Goal: Information Seeking & Learning: Compare options

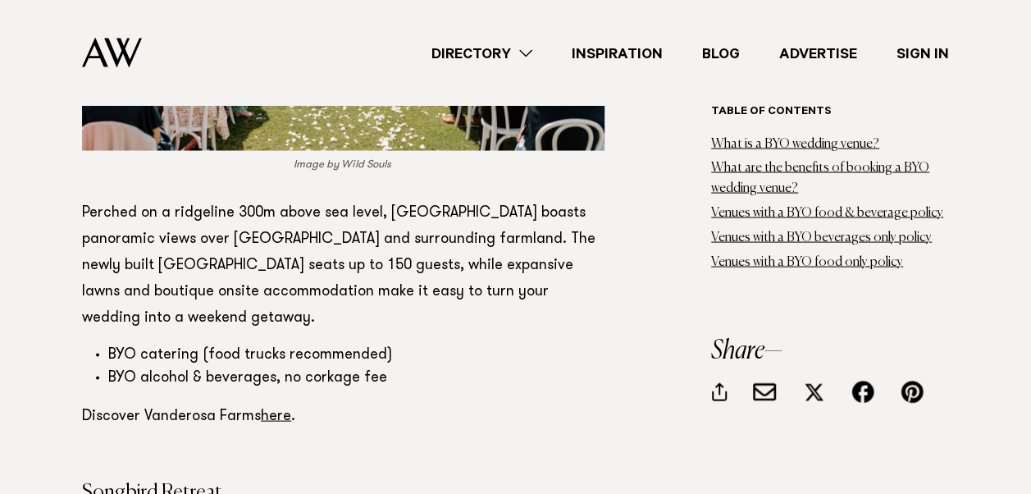
scroll to position [4919, 0]
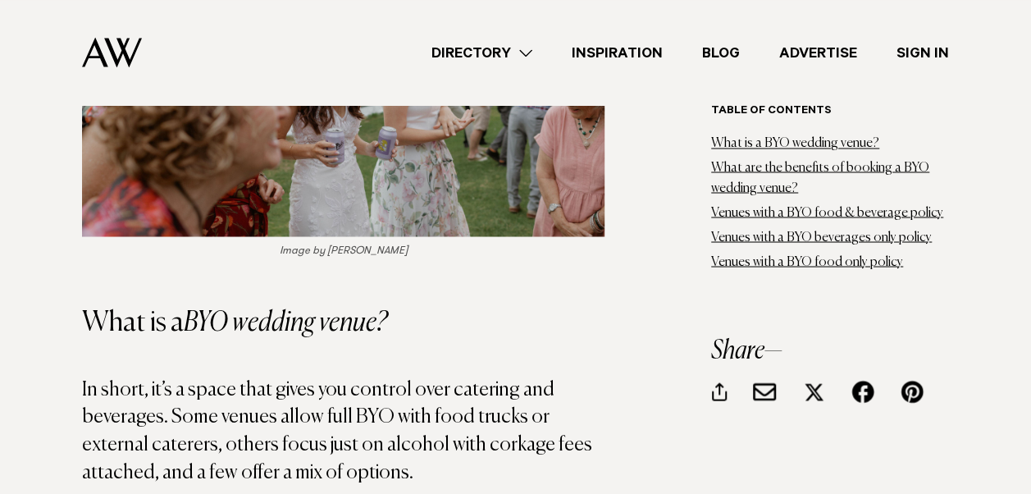
scroll to position [1640, 0]
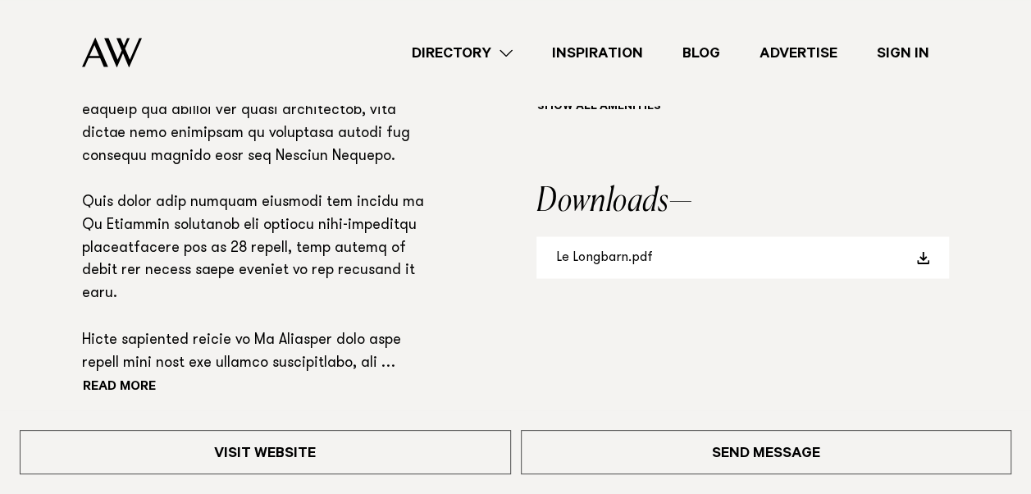
scroll to position [1202, 0]
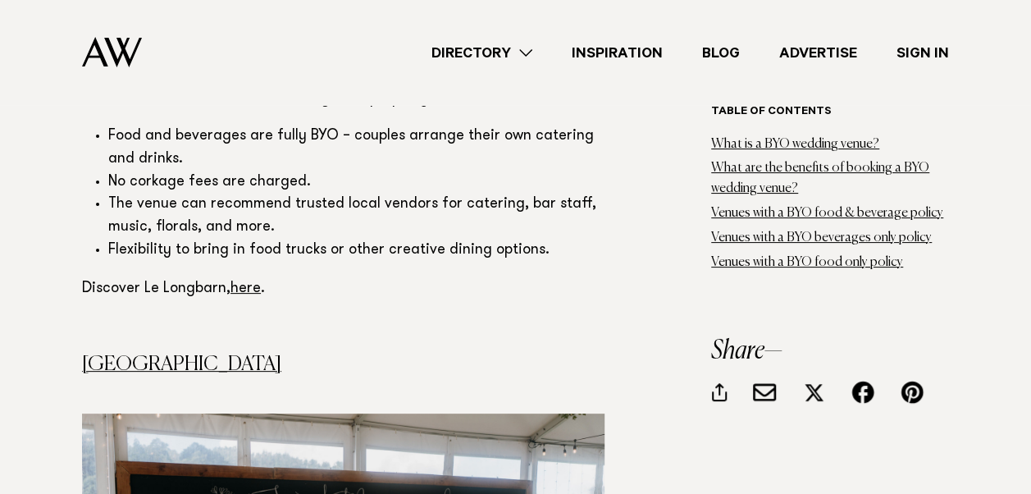
scroll to position [3169, 0]
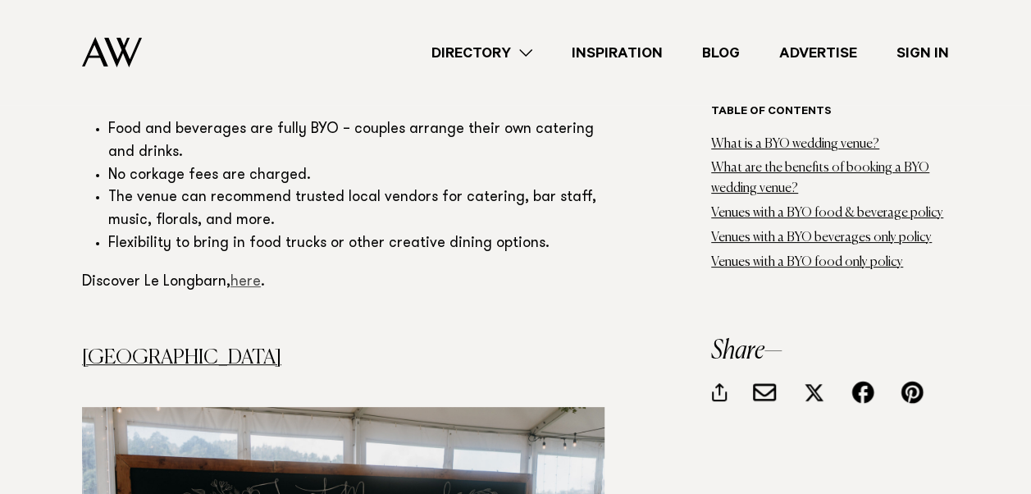
click at [239, 280] on link "here" at bounding box center [245, 282] width 30 height 15
click at [244, 284] on link "here" at bounding box center [245, 282] width 30 height 15
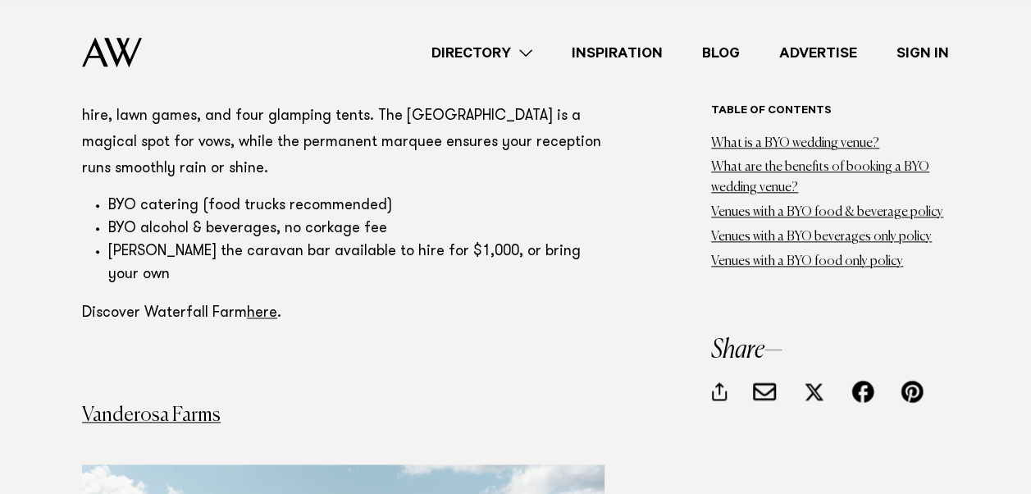
scroll to position [3825, 0]
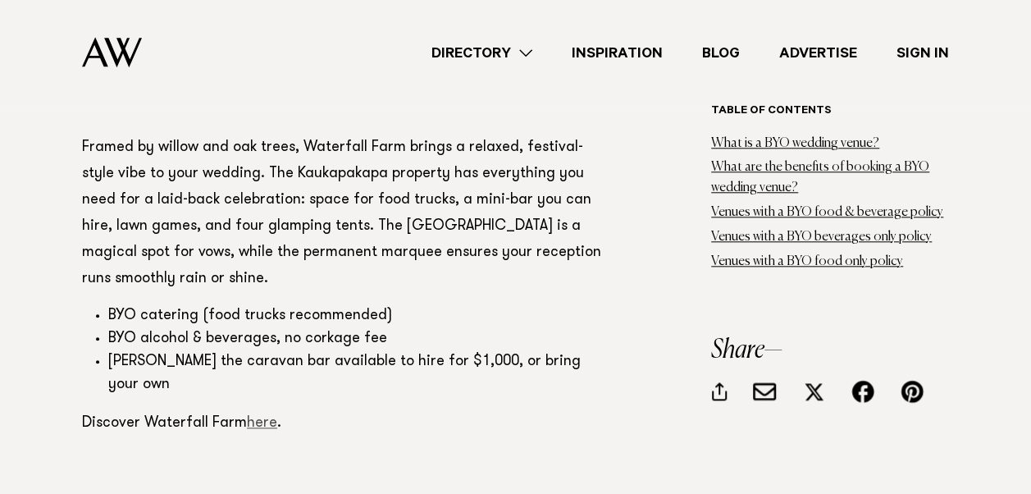
click at [267, 416] on link "here" at bounding box center [262, 423] width 30 height 15
click at [272, 416] on link "here" at bounding box center [262, 423] width 30 height 15
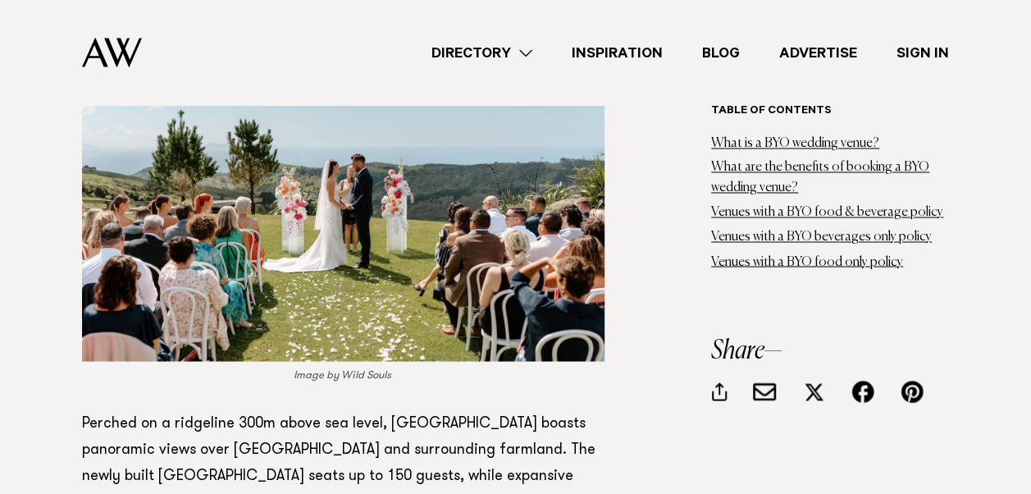
scroll to position [4591, 0]
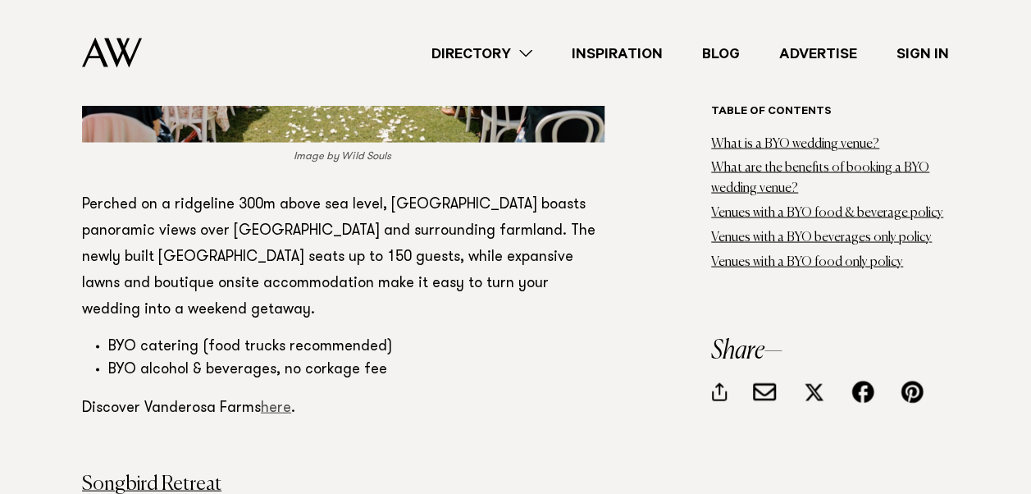
click at [279, 400] on link "here" at bounding box center [276, 407] width 30 height 15
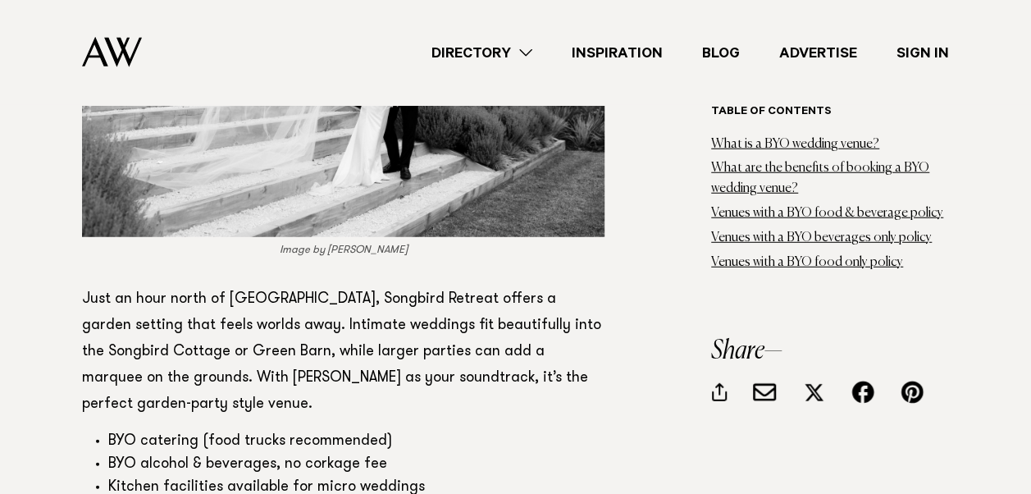
scroll to position [5247, 0]
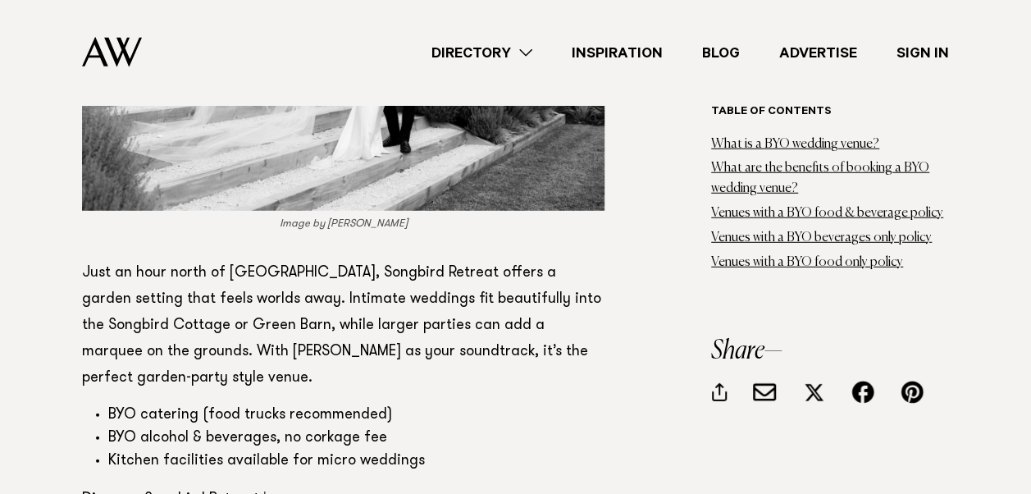
click at [279, 492] on link "here" at bounding box center [278, 499] width 30 height 15
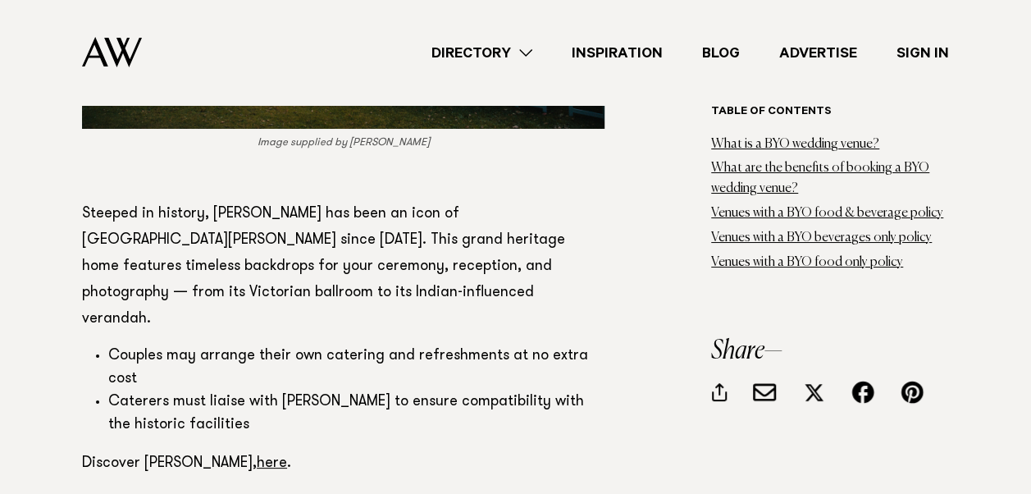
scroll to position [6121, 0]
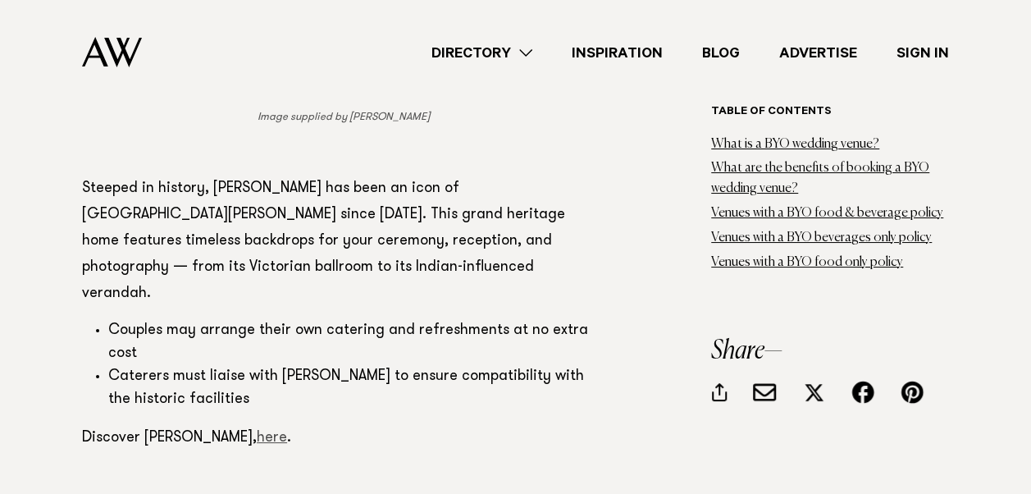
click at [257, 430] on link "here" at bounding box center [272, 437] width 30 height 15
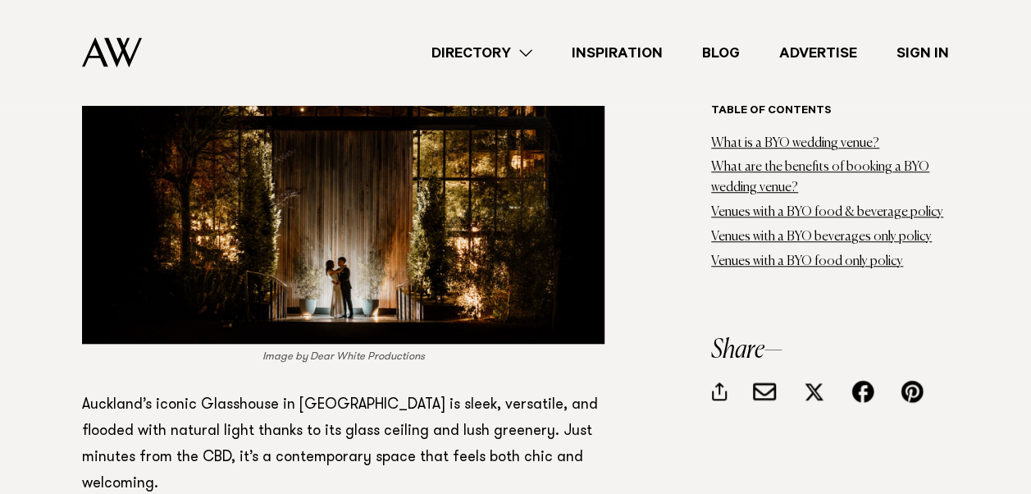
scroll to position [6886, 0]
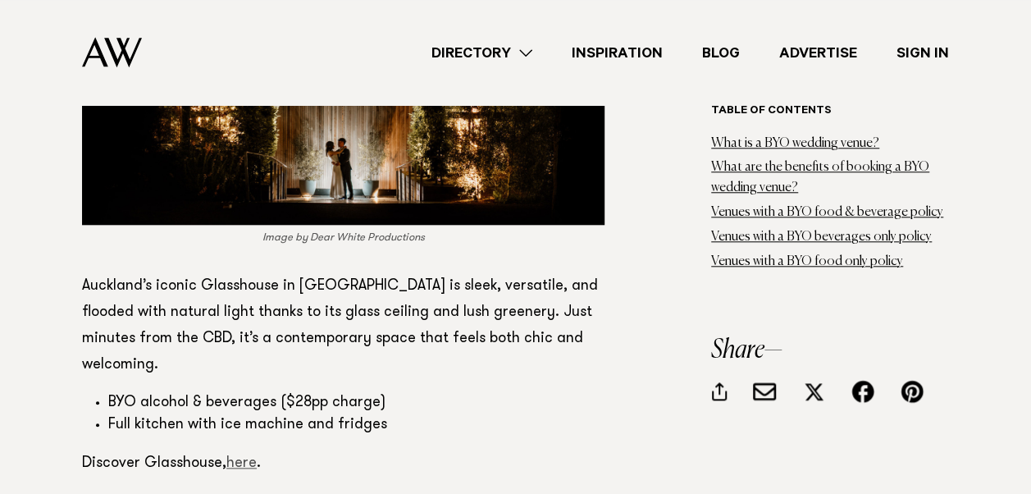
click at [246, 456] on link "here" at bounding box center [241, 463] width 30 height 15
click at [253, 456] on link "here" at bounding box center [241, 463] width 30 height 15
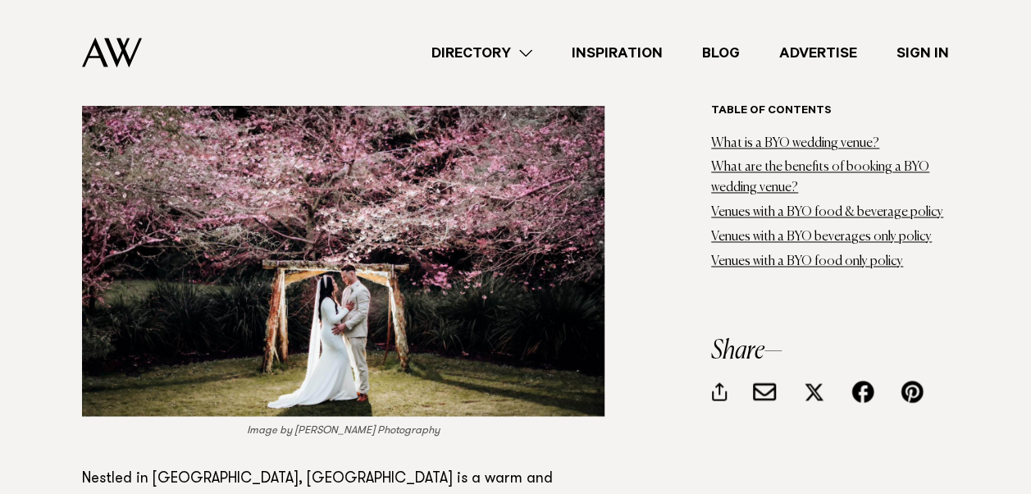
scroll to position [7432, 0]
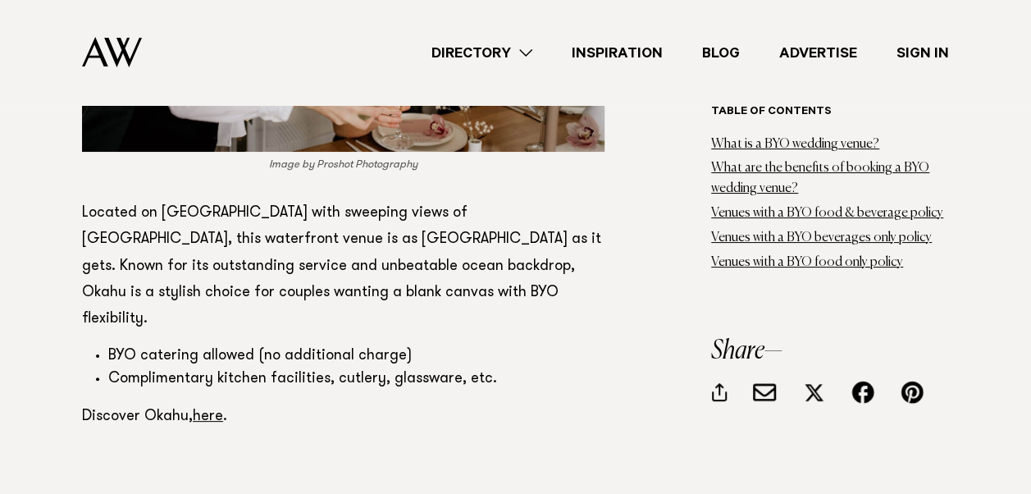
scroll to position [9291, 0]
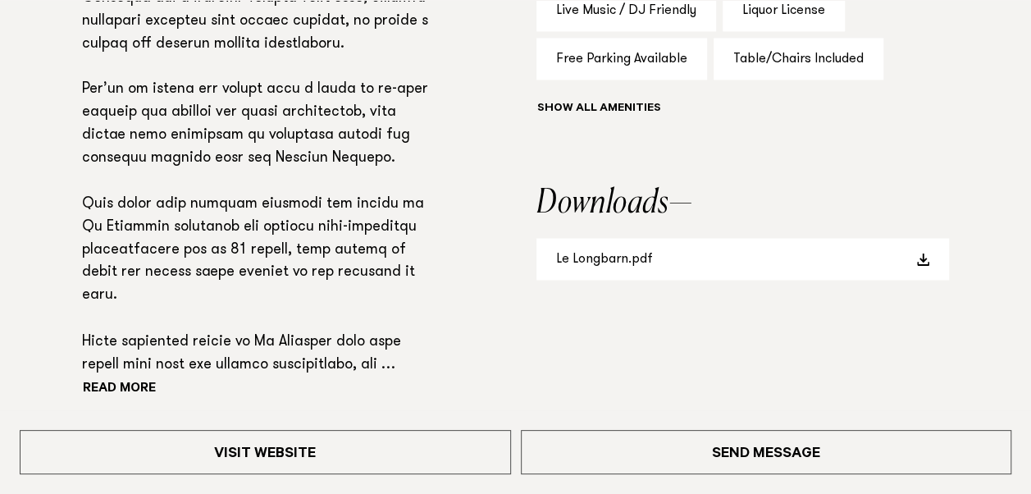
scroll to position [1312, 0]
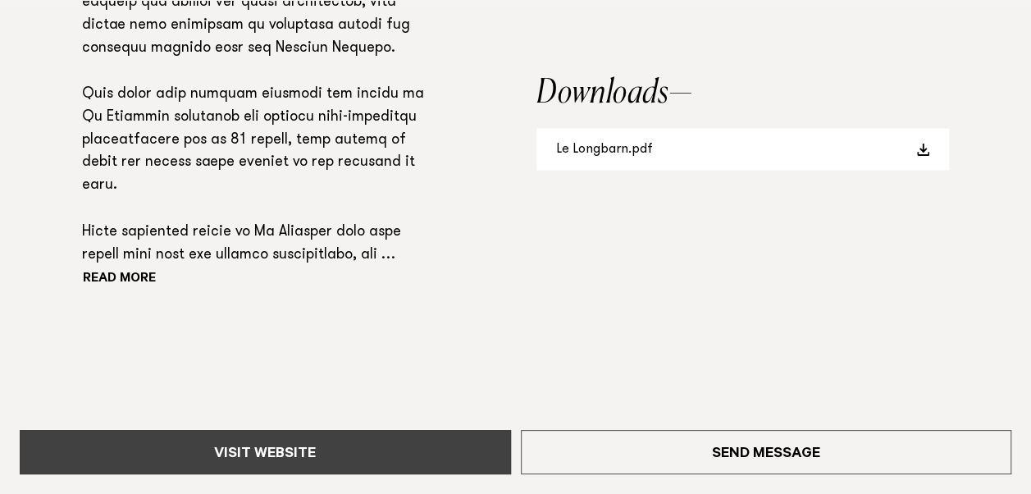
click at [257, 454] on link "Visit Website" at bounding box center [265, 452] width 491 height 44
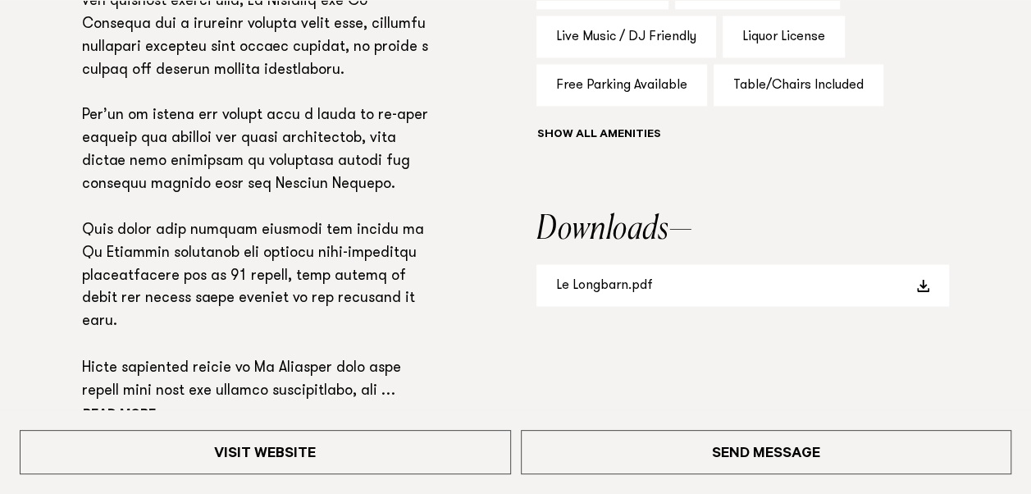
scroll to position [1202, 0]
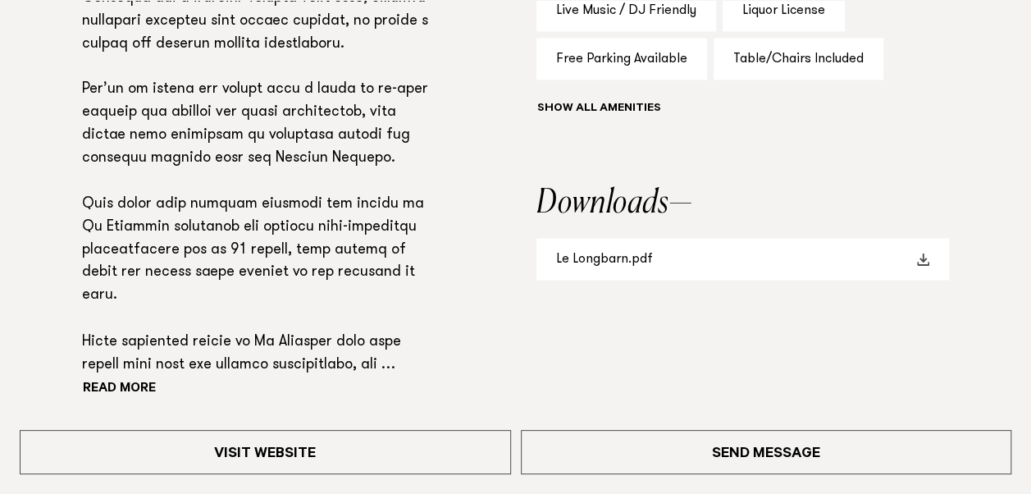
click at [922, 260] on span at bounding box center [922, 259] width 13 height 13
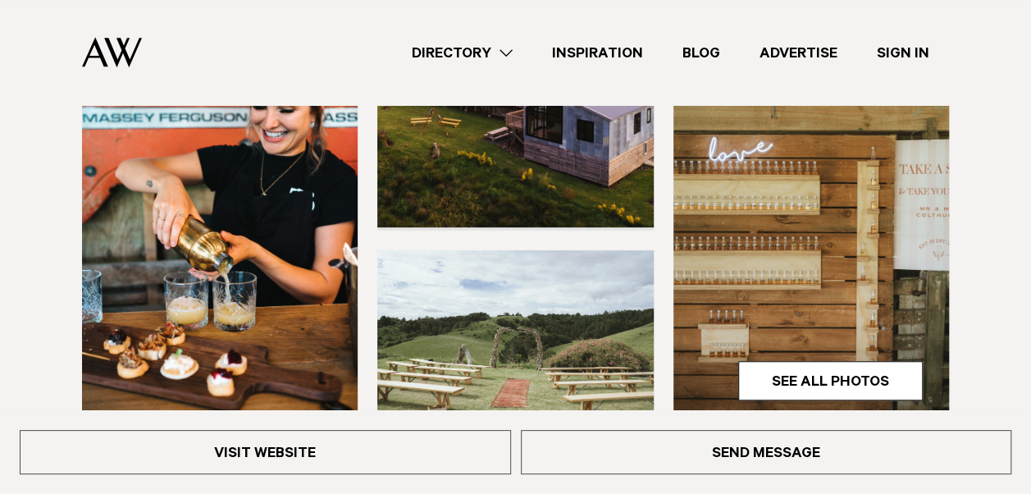
scroll to position [437, 0]
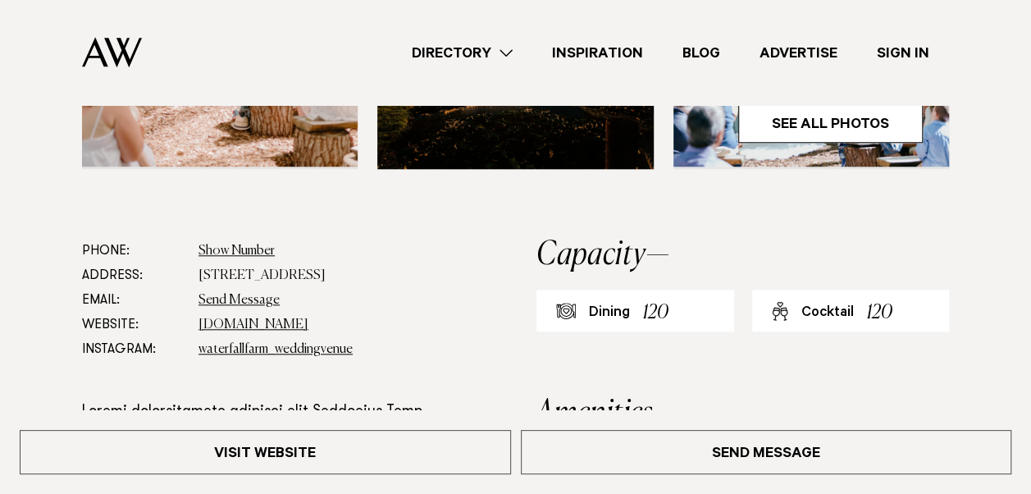
scroll to position [546, 0]
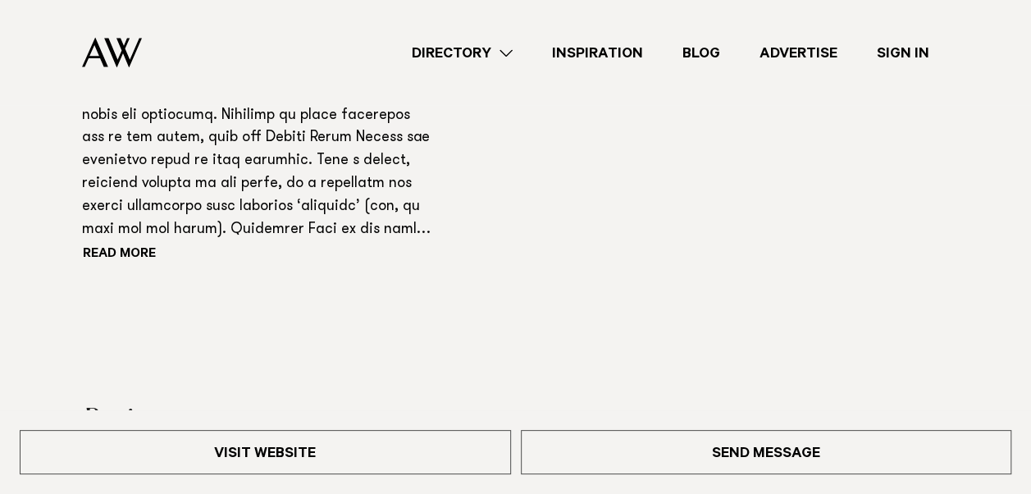
scroll to position [1202, 0]
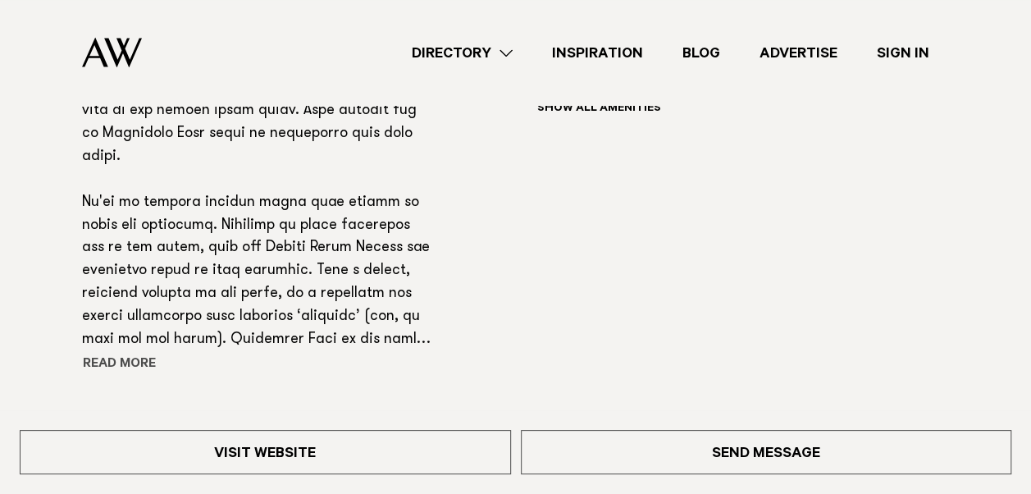
click at [102, 376] on button "Read more" at bounding box center [156, 364] width 148 height 25
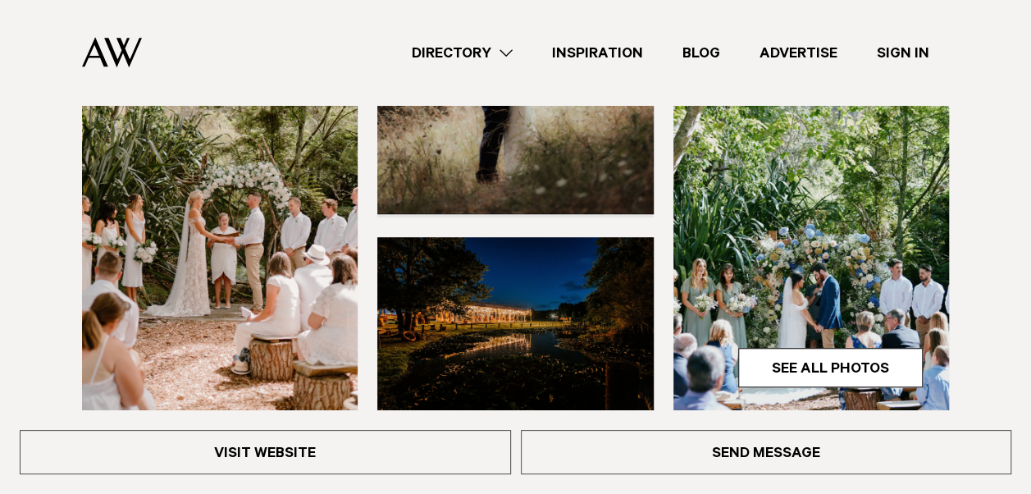
scroll to position [407, 0]
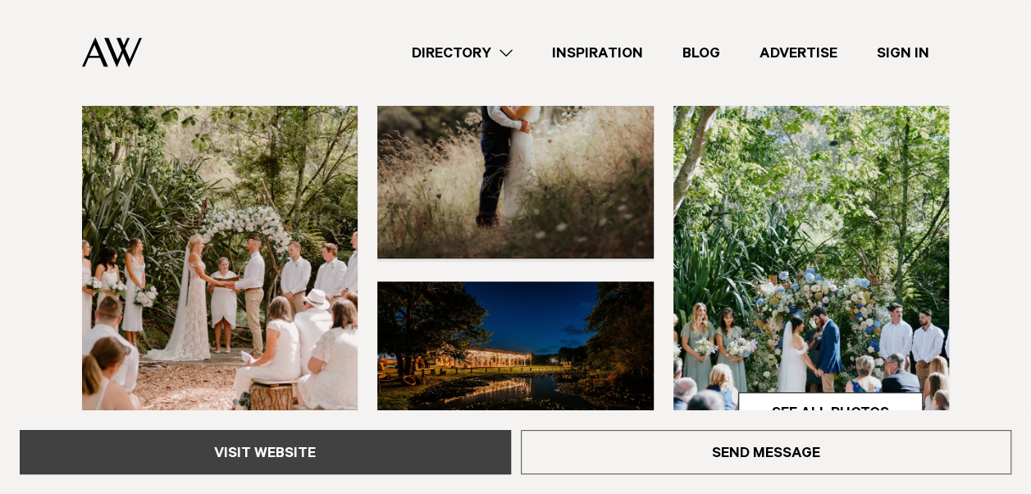
click at [211, 453] on link "Visit Website" at bounding box center [265, 452] width 491 height 44
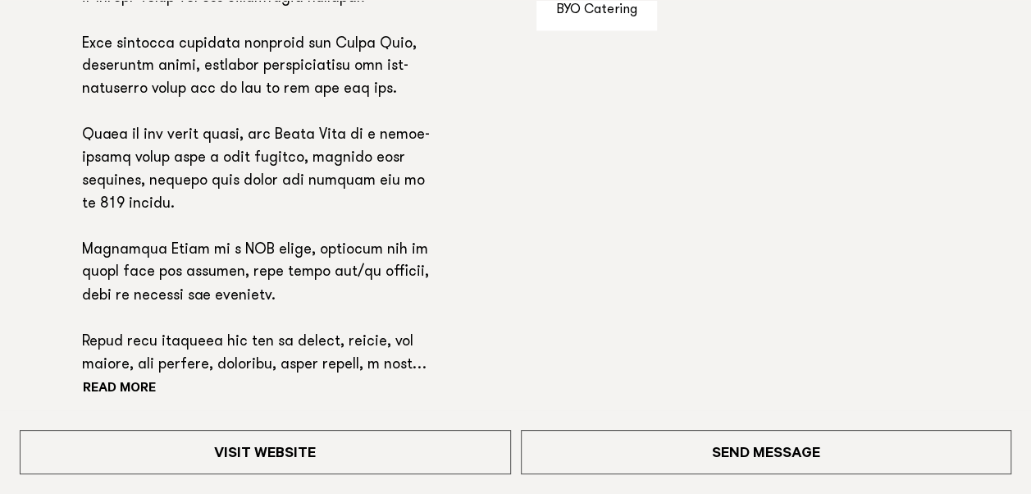
scroll to position [1312, 0]
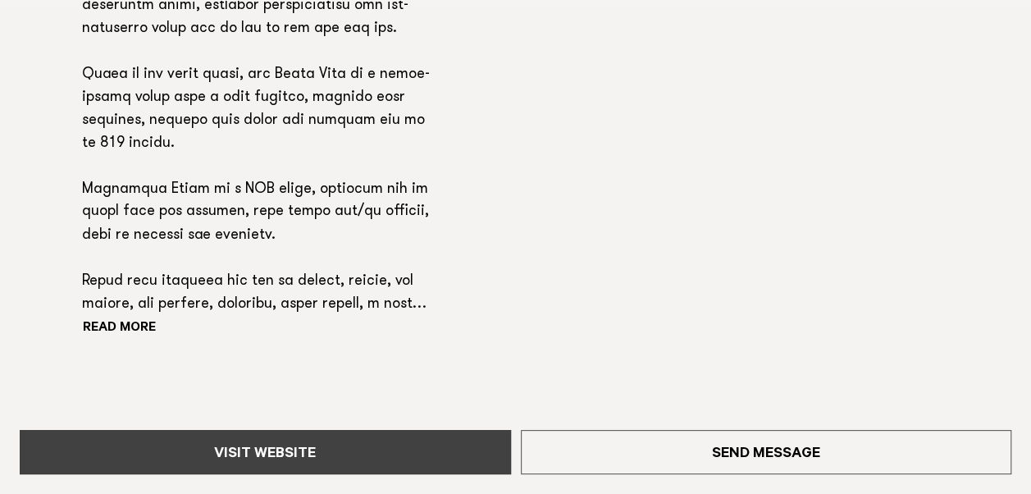
click at [266, 462] on link "Visit Website" at bounding box center [265, 452] width 491 height 44
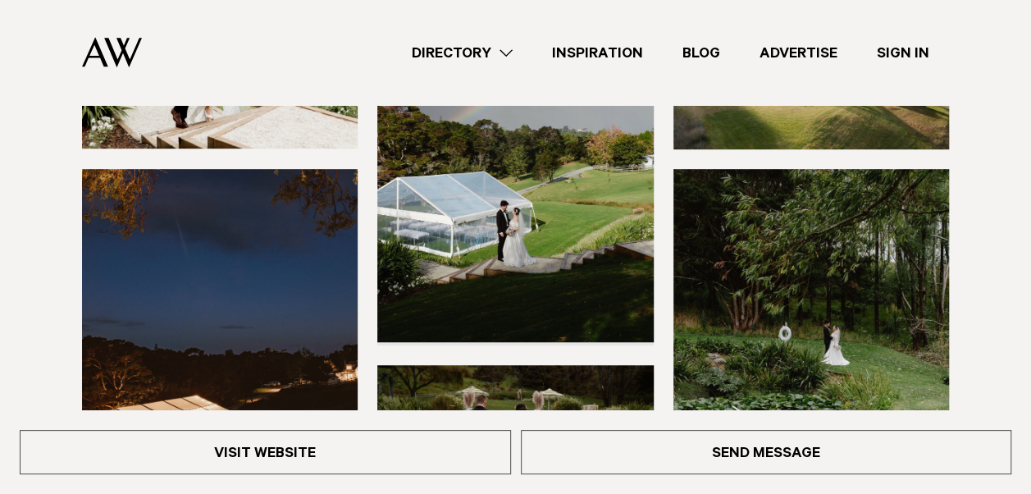
scroll to position [328, 0]
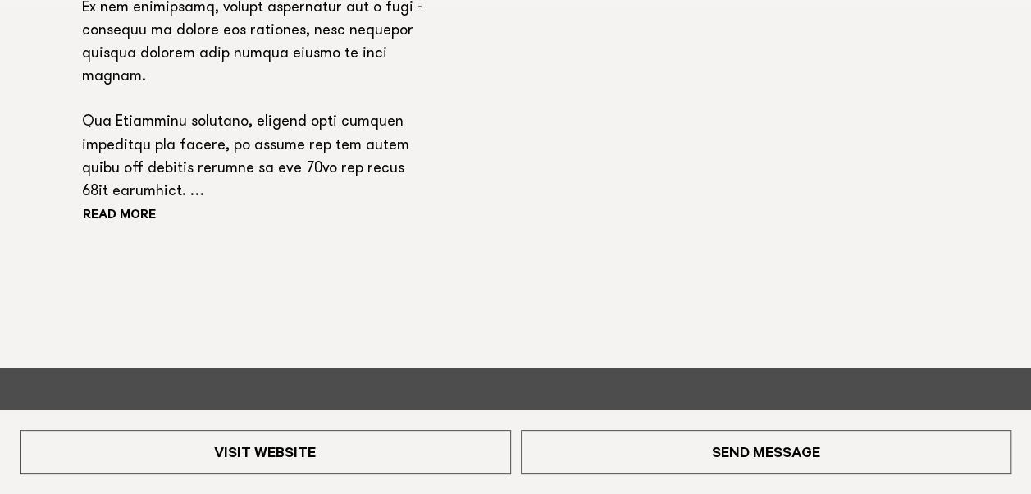
scroll to position [1421, 0]
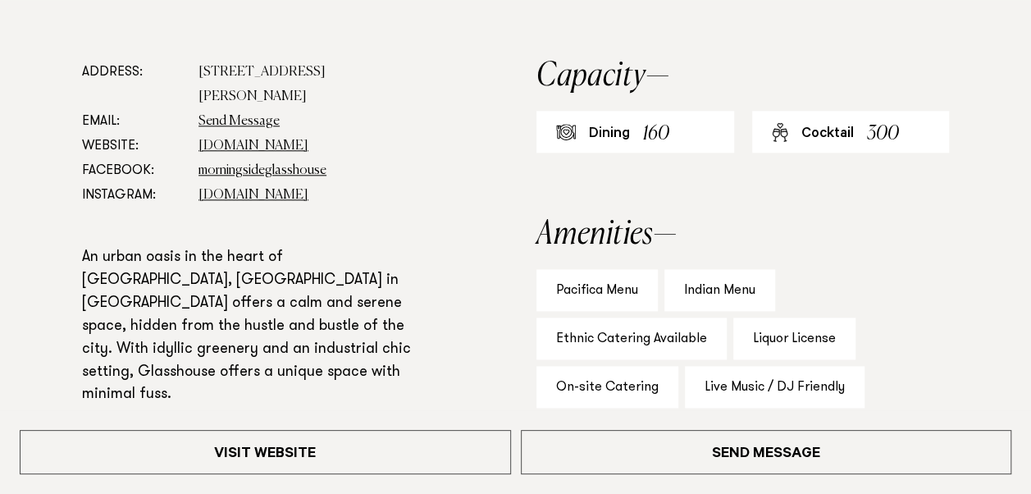
scroll to position [984, 0]
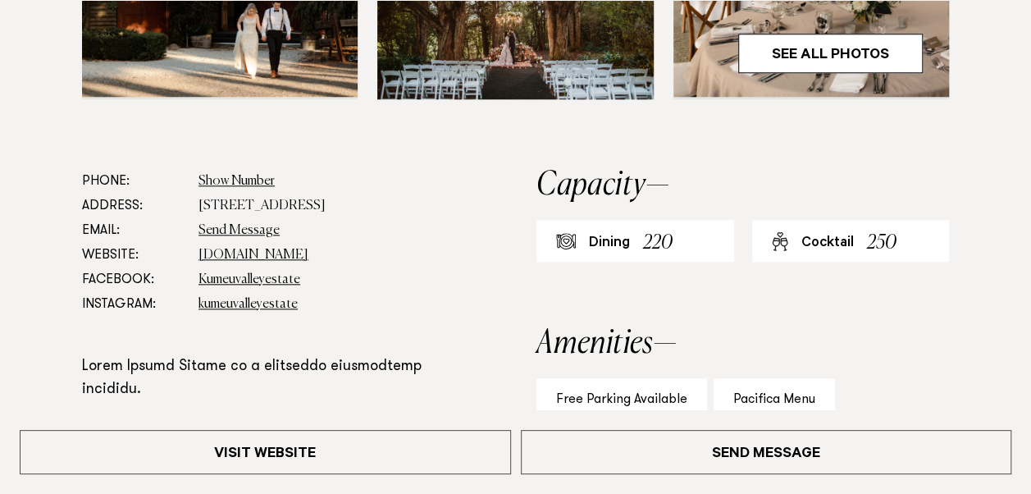
scroll to position [984, 0]
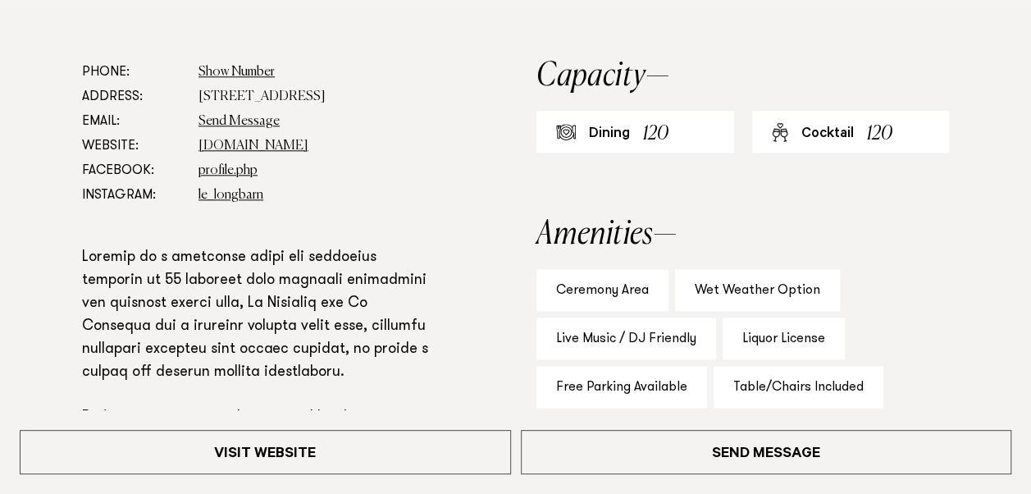
scroll to position [874, 0]
